Goal: Check status: Check status

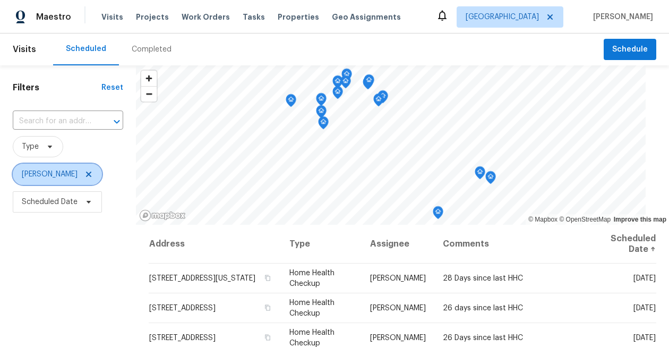
click at [86, 176] on icon at bounding box center [88, 173] width 5 height 5
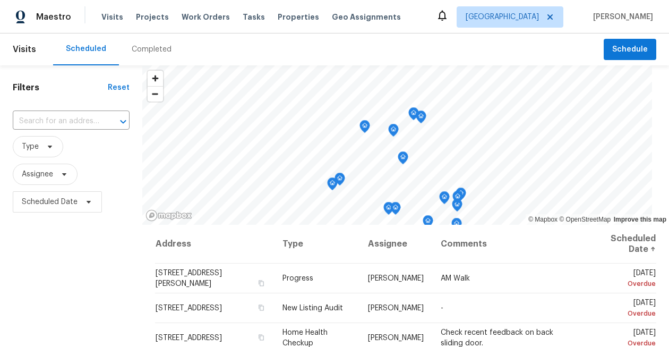
click at [449, 15] on icon at bounding box center [442, 15] width 13 height 13
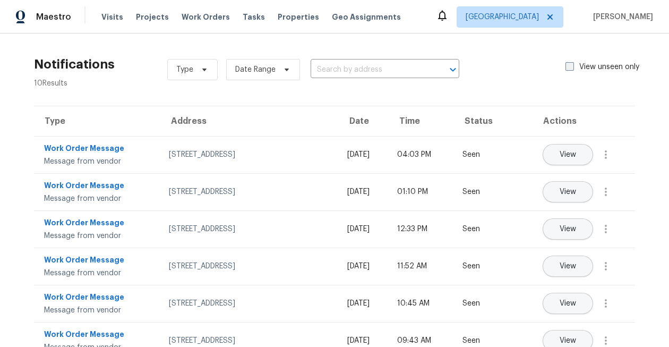
click at [570, 72] on label "View unseen only" at bounding box center [608, 67] width 87 height 11
click at [570, 68] on input "View unseen only" at bounding box center [568, 65] width 7 height 7
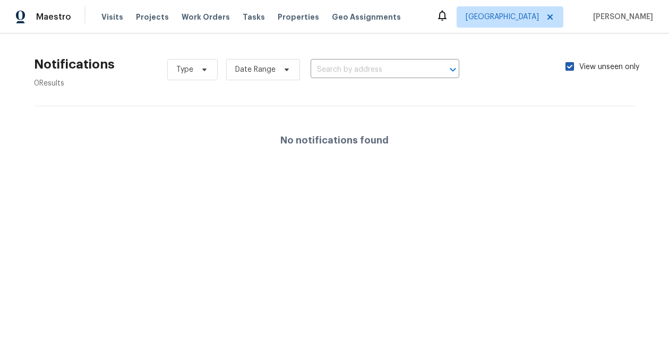
click at [570, 72] on label "View unseen only" at bounding box center [608, 67] width 87 height 11
click at [570, 68] on input "View unseen only" at bounding box center [568, 65] width 7 height 7
checkbox input "false"
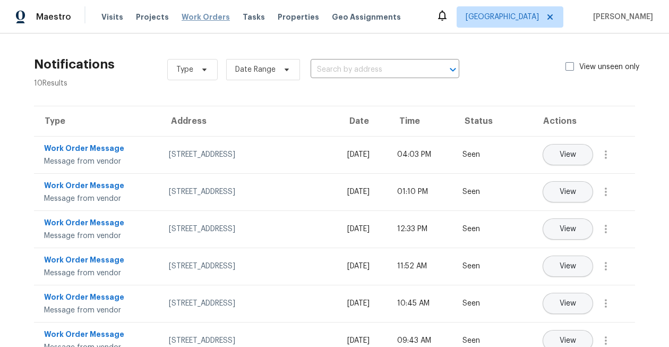
click at [199, 22] on span "Work Orders" at bounding box center [206, 17] width 48 height 11
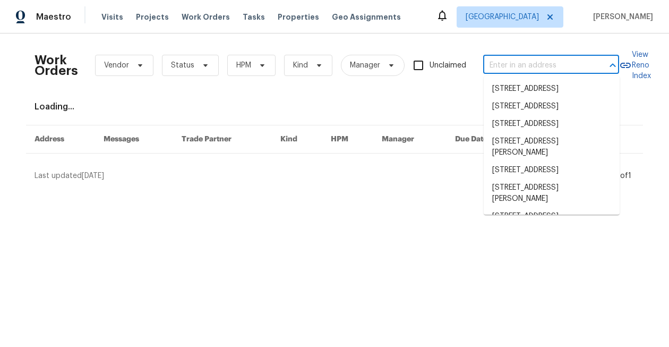
click at [503, 68] on input "text" at bounding box center [536, 65] width 106 height 16
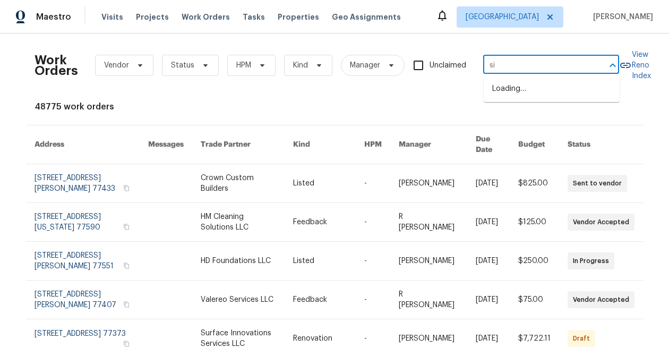
type input "s"
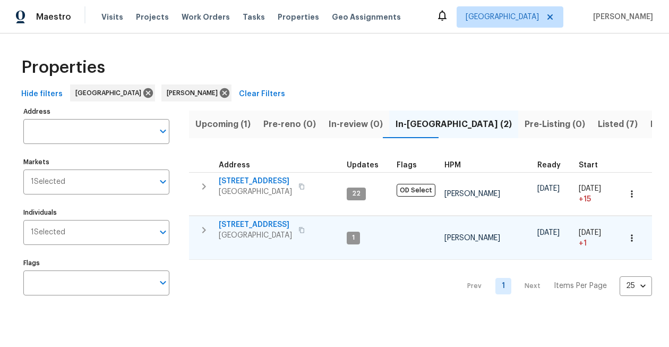
click at [265, 228] on span "[STREET_ADDRESS]" at bounding box center [255, 224] width 73 height 11
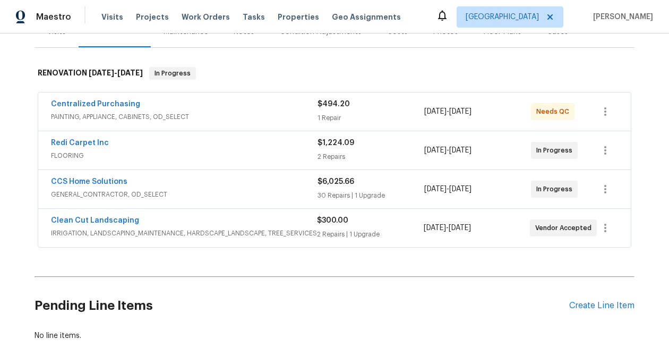
scroll to position [147, 0]
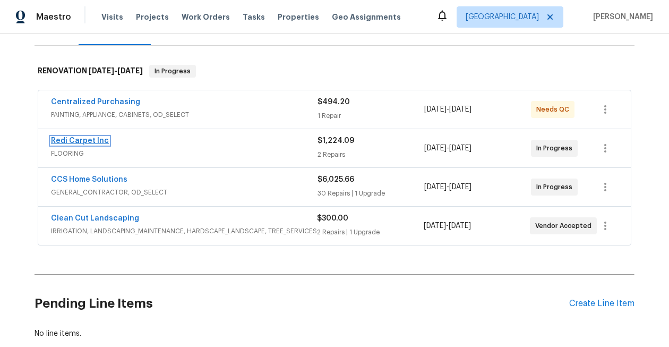
click at [93, 143] on link "Redi Carpet Inc" at bounding box center [80, 140] width 58 height 7
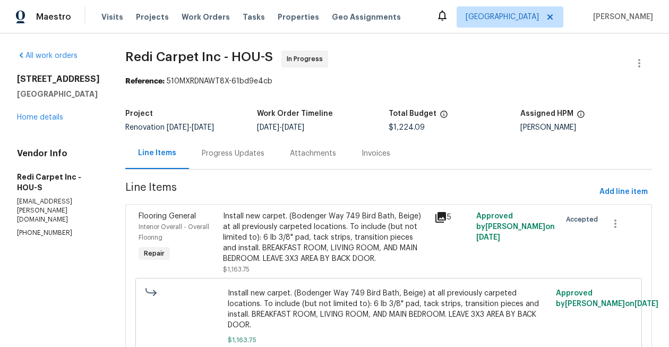
click at [249, 154] on div "Progress Updates" at bounding box center [233, 153] width 63 height 11
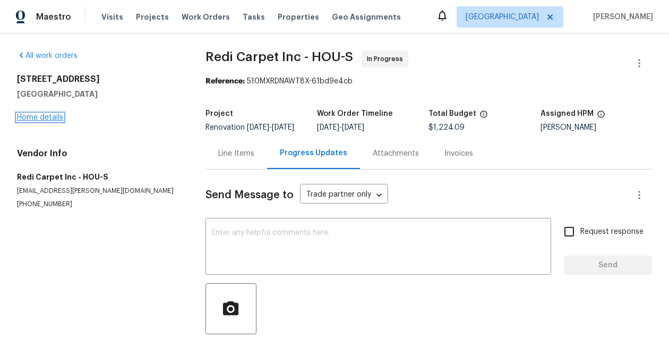
click at [50, 118] on link "Home details" at bounding box center [40, 117] width 46 height 7
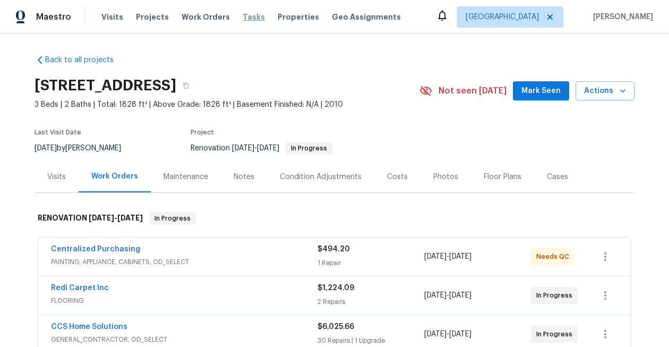
click at [248, 16] on span "Tasks" at bounding box center [254, 16] width 22 height 7
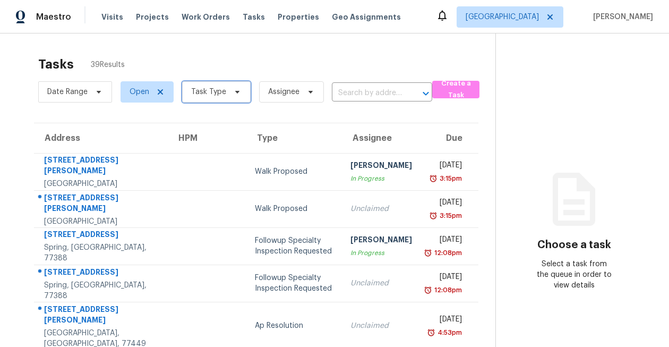
click at [219, 96] on span "Task Type" at bounding box center [208, 92] width 35 height 11
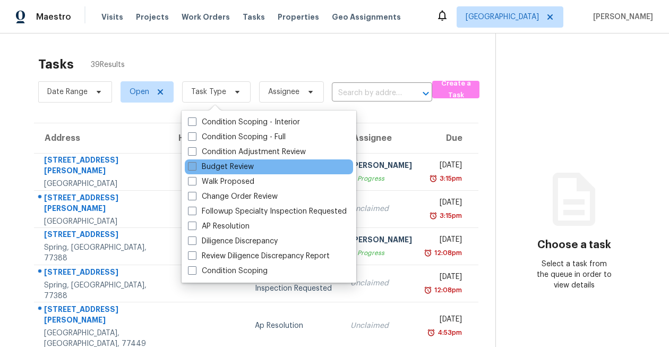
click at [227, 171] on label "Budget Review" at bounding box center [221, 166] width 66 height 11
click at [195, 168] on input "Budget Review" at bounding box center [191, 164] width 7 height 7
checkbox input "true"
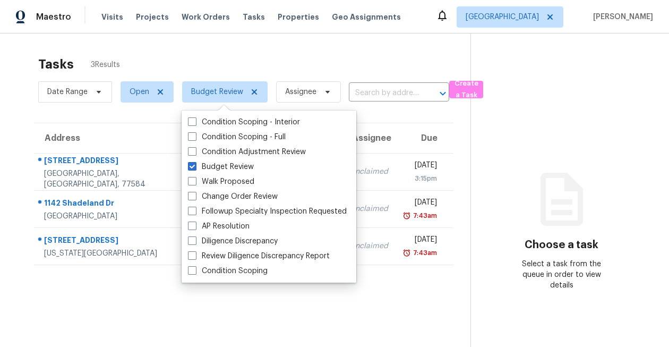
click at [24, 126] on div "Address HPM Type Assignee Due [STREET_ADDRESS][PERSON_NAME] [PERSON_NAME] Budge…" at bounding box center [243, 194] width 453 height 142
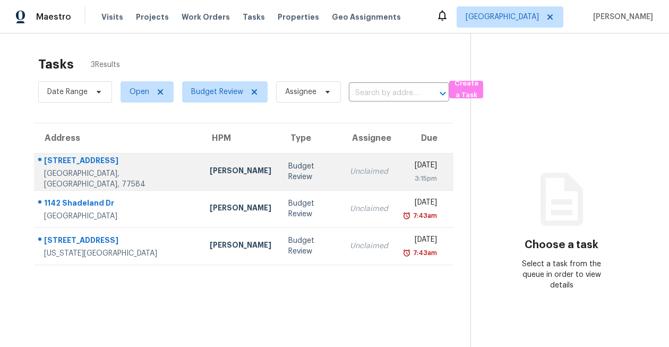
click at [83, 179] on div "[GEOGRAPHIC_DATA], [GEOGRAPHIC_DATA], 77584" at bounding box center [118, 178] width 149 height 21
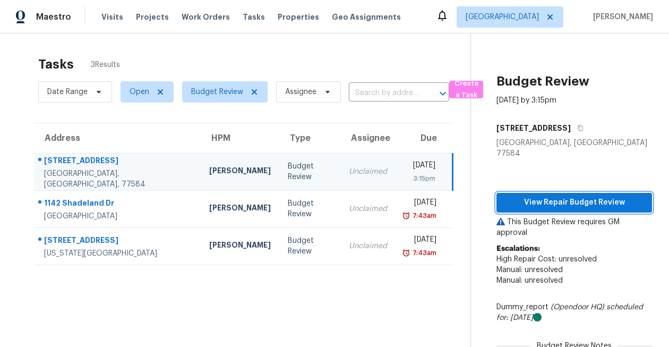
click at [529, 196] on span "View Repair Budget Review" at bounding box center [574, 202] width 139 height 13
